Goal: Task Accomplishment & Management: Complete application form

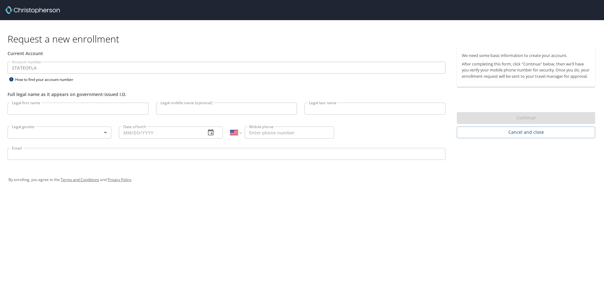
select select "US"
click at [68, 110] on input "Legal first name" at bounding box center [78, 109] width 141 height 12
type input "Mallory"
type input "M"
type input "Myers"
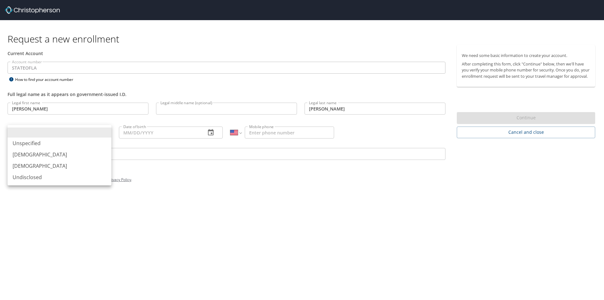
click at [50, 168] on li "Female" at bounding box center [60, 165] width 104 height 11
type input "Female"
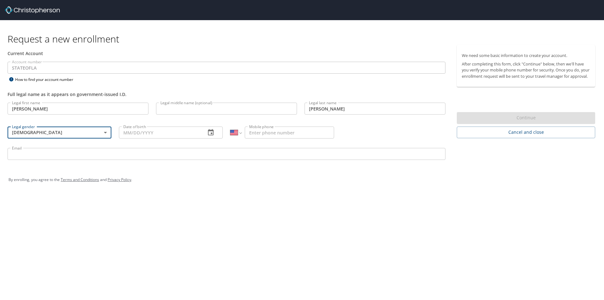
click at [158, 134] on input "Date of birth" at bounding box center [160, 132] width 82 height 12
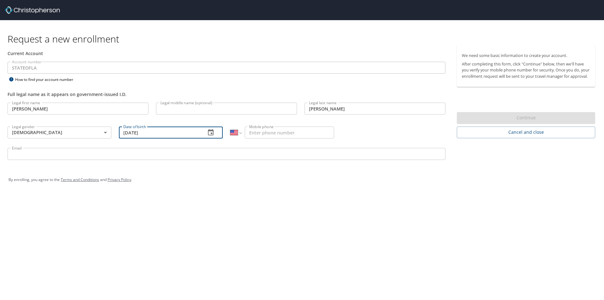
type input "06/18/1997"
click at [276, 130] on input "Mobile phone" at bounding box center [289, 132] width 89 height 12
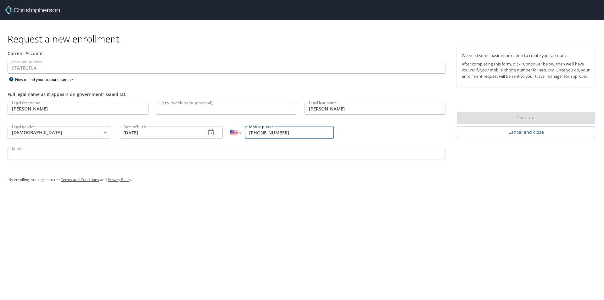
type input "(337) 517-1788"
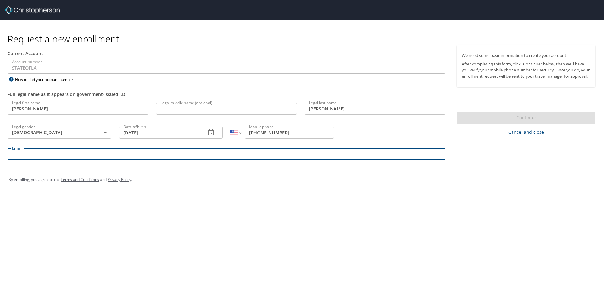
click at [285, 151] on input "Email" at bounding box center [227, 154] width 438 height 12
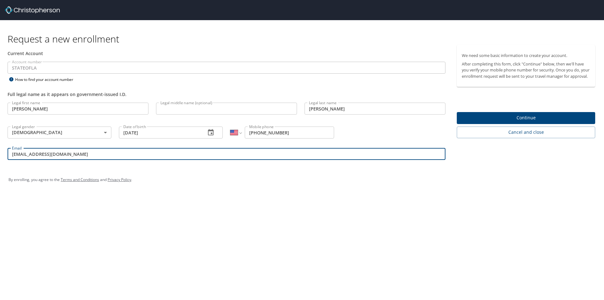
type input "mmyer3@lsuhsc.edu"
click at [500, 122] on span "Continue" at bounding box center [526, 118] width 128 height 8
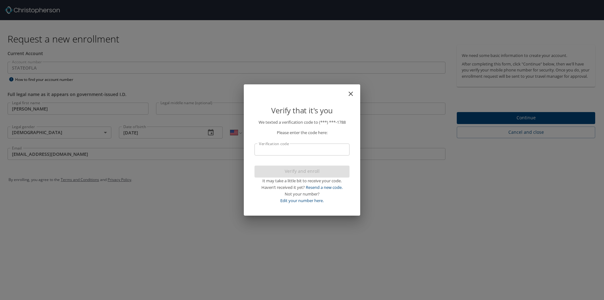
click at [312, 148] on input "Verification code" at bounding box center [301, 149] width 95 height 12
type input "40116"
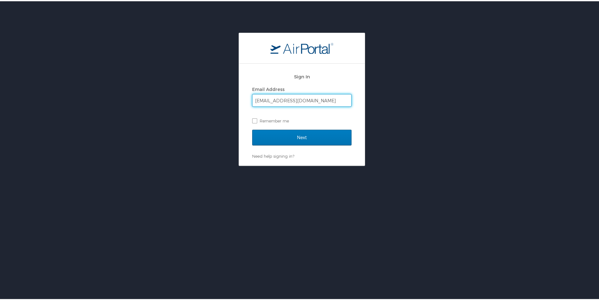
type input "mmyer3@lsuhsc.edu"
click at [313, 152] on div "Sign In Email Address mmyer3@lsuhsc.edu Remember me Next Need help signing in? …" at bounding box center [301, 113] width 99 height 89
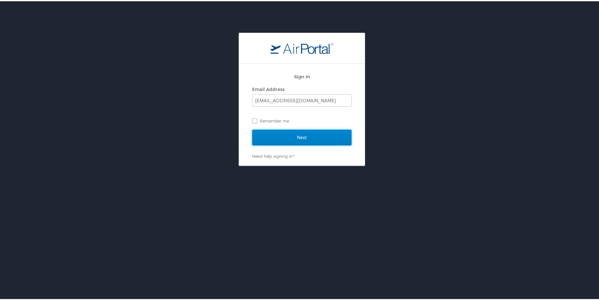
click at [313, 140] on input "Next" at bounding box center [301, 136] width 99 height 16
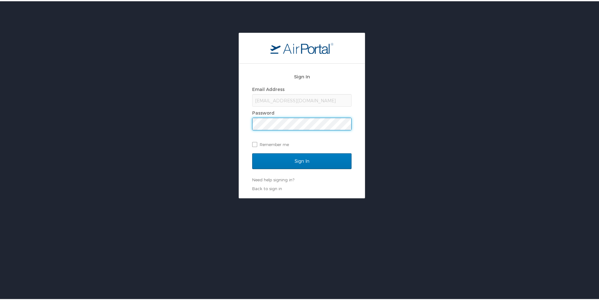
click at [252, 152] on input "Sign In" at bounding box center [301, 160] width 99 height 16
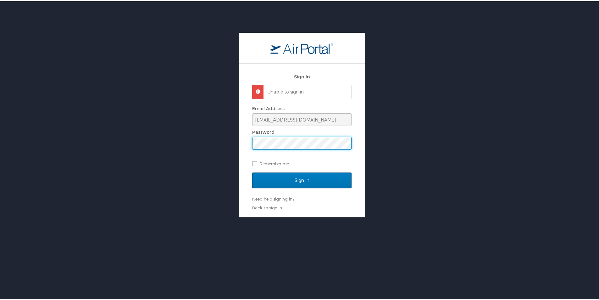
click at [216, 148] on div "Sign In Unable to sign in Email Address mmyer3@lsuhsc.edu Password Remember me …" at bounding box center [302, 123] width 604 height 184
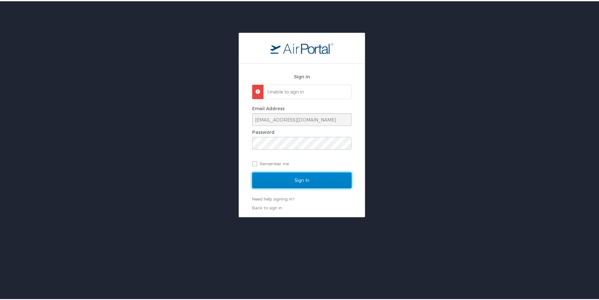
click at [317, 180] on input "Sign In" at bounding box center [301, 179] width 99 height 16
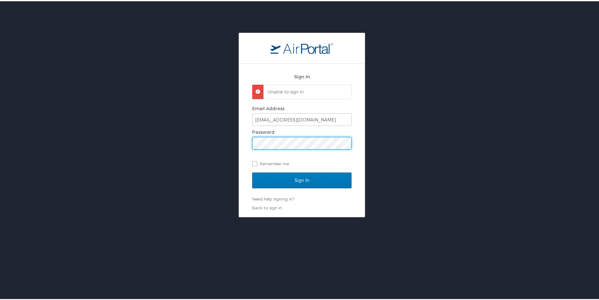
click at [221, 144] on div "Sign In Unable to sign in Email Address mmyer3@lsuhsc.edu Password Remember me …" at bounding box center [302, 123] width 604 height 184
click at [252, 171] on input "Sign In" at bounding box center [301, 179] width 99 height 16
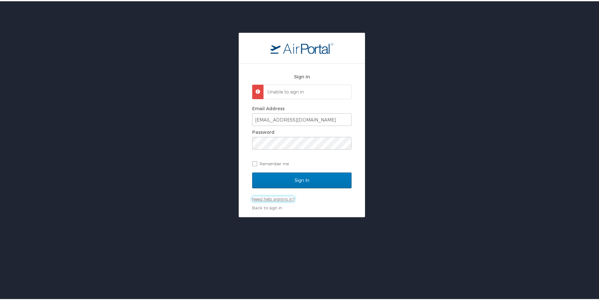
click at [285, 198] on link "Need help signing in?" at bounding box center [273, 197] width 42 height 5
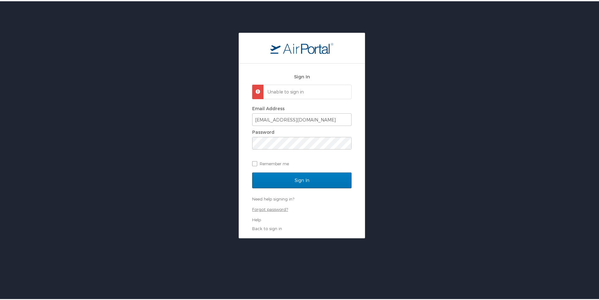
click at [268, 209] on link "Forgot password?" at bounding box center [270, 207] width 36 height 5
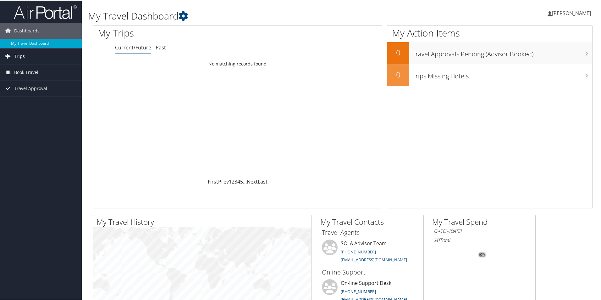
click at [22, 57] on span "Trips" at bounding box center [19, 56] width 11 height 16
click at [27, 69] on link "Current/Future Trips" at bounding box center [41, 68] width 82 height 9
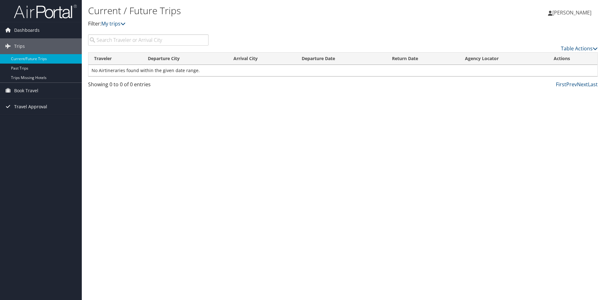
click at [38, 107] on span "Travel Approval" at bounding box center [30, 107] width 33 height 16
click at [27, 119] on link "Pending Trip Approvals" at bounding box center [41, 118] width 82 height 9
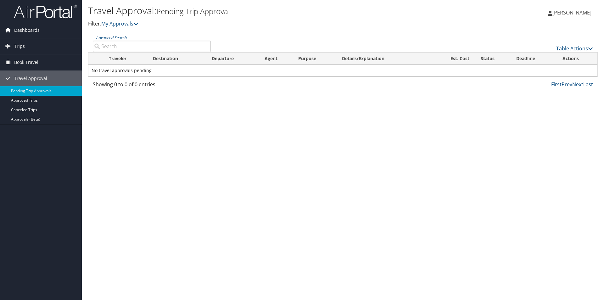
click at [19, 26] on span "Dashboards" at bounding box center [26, 30] width 25 height 16
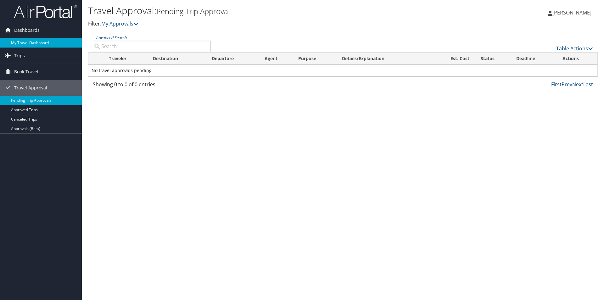
click at [24, 40] on link "My Travel Dashboard" at bounding box center [41, 42] width 82 height 9
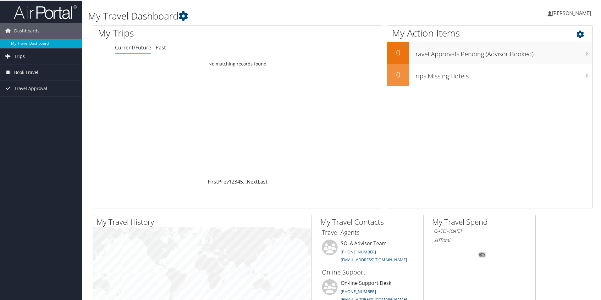
click at [577, 35] on icon at bounding box center [586, 32] width 19 height 11
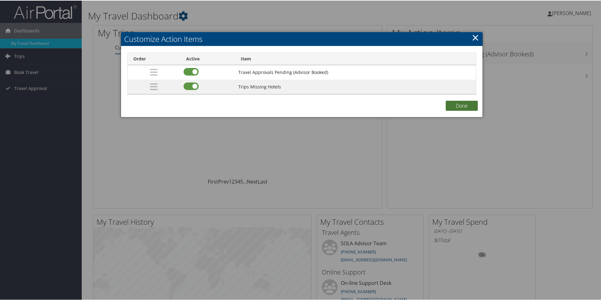
click at [459, 107] on button "Done" at bounding box center [462, 105] width 32 height 10
